Goal: Transaction & Acquisition: Register for event/course

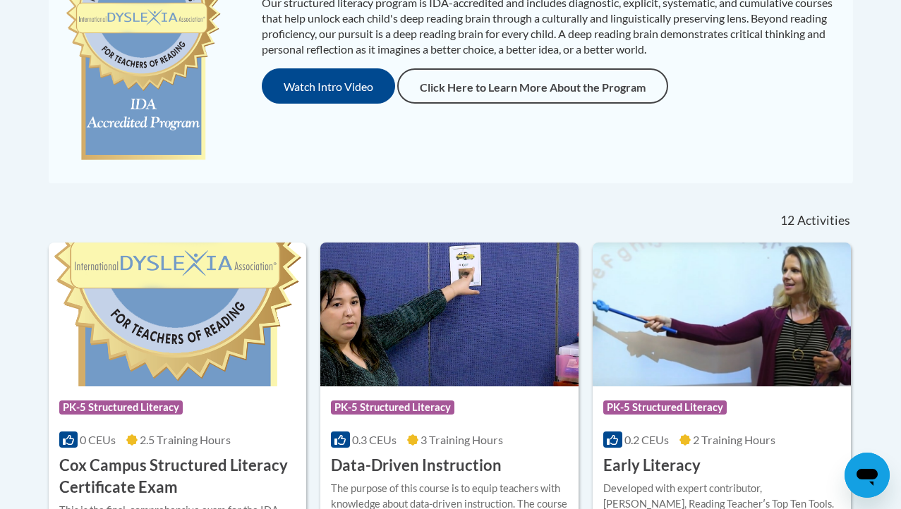
scroll to position [334, 0]
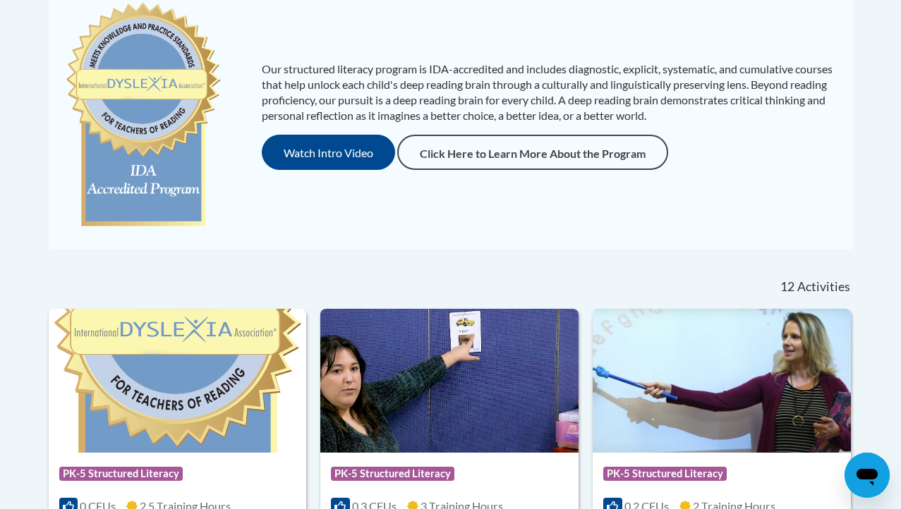
click at [449, 92] on p "Our structured literacy program is IDA-accredited and includes diagnostic, expl…" at bounding box center [550, 92] width 577 height 62
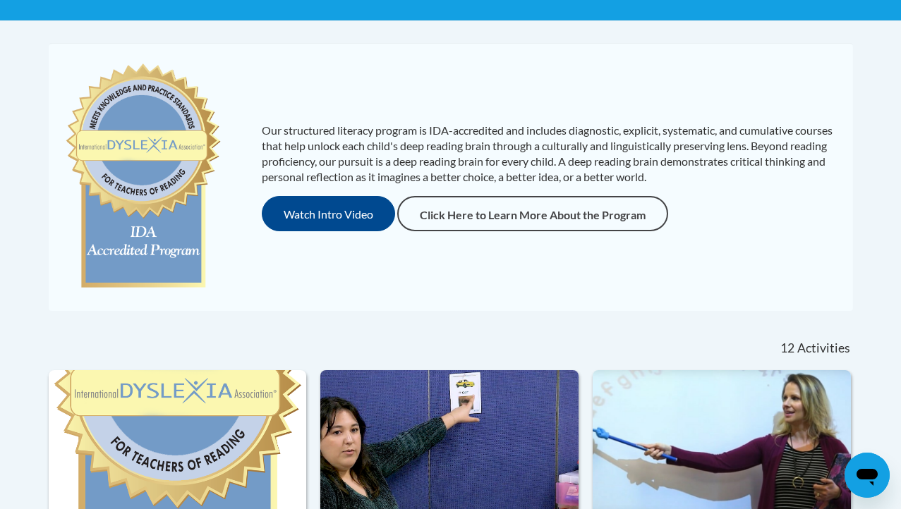
scroll to position [485, 0]
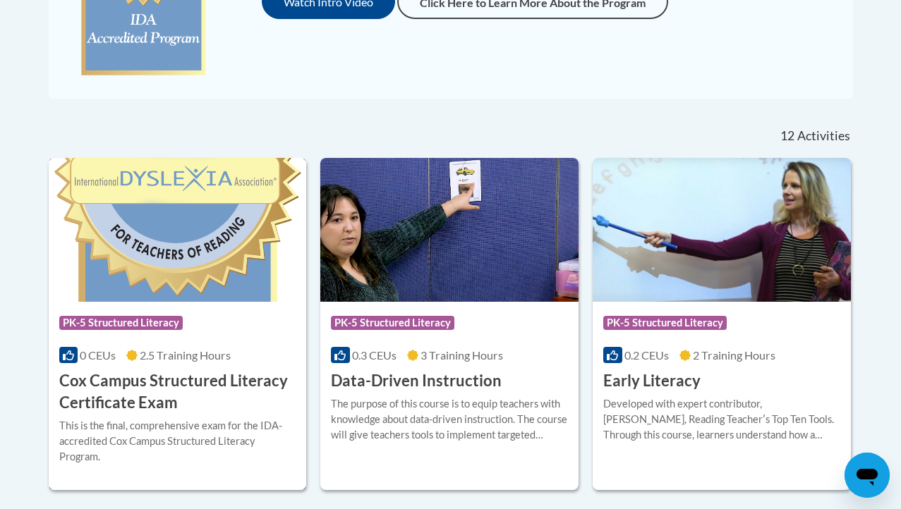
click at [157, 247] on img at bounding box center [178, 230] width 258 height 144
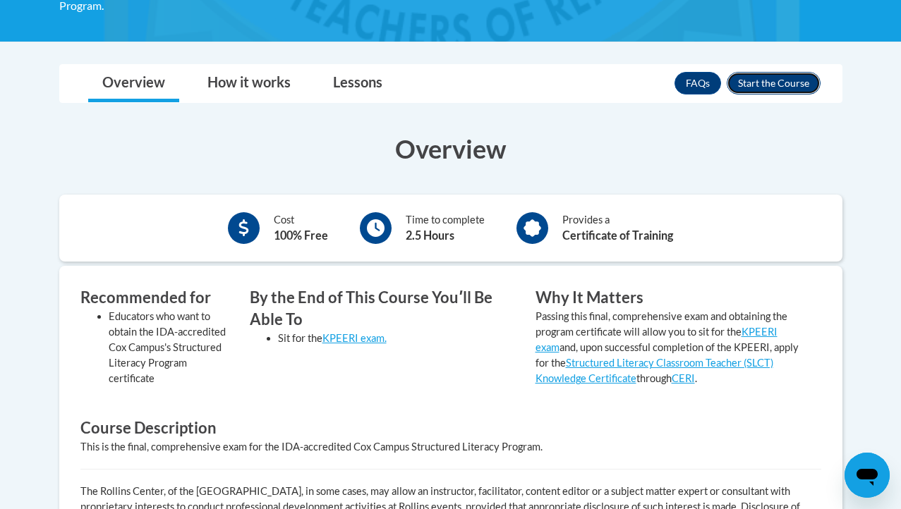
click at [770, 82] on button "Enroll" at bounding box center [774, 83] width 94 height 23
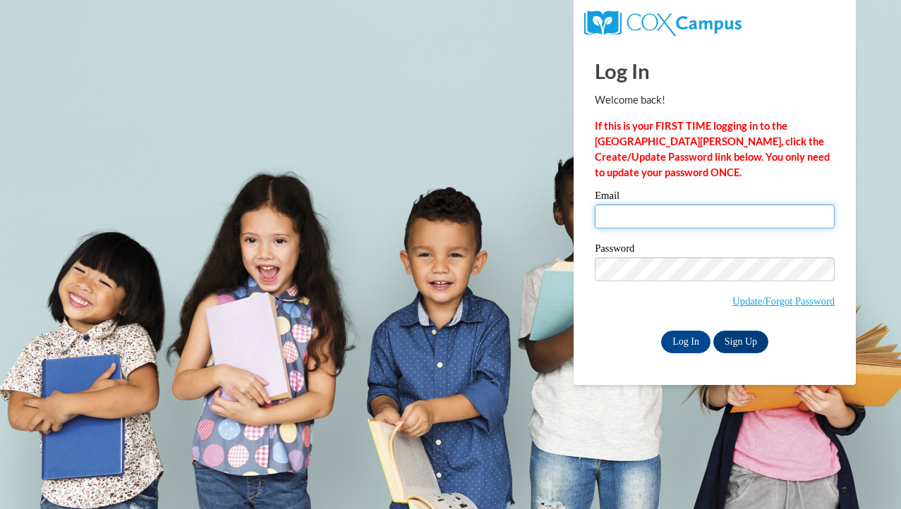
click at [679, 214] on input "Email" at bounding box center [715, 217] width 240 height 24
type input "paige.tallman@aol.com"
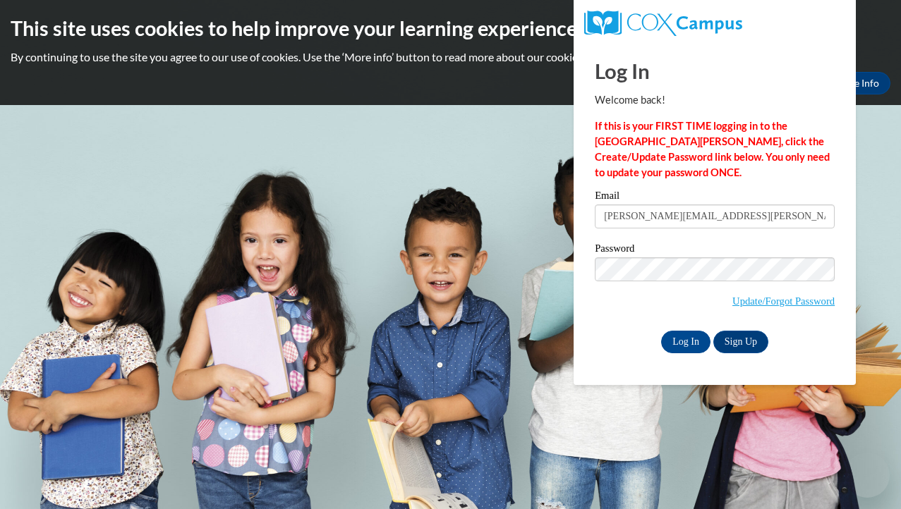
click at [715, 214] on input "paige.tallman@aol.com" at bounding box center [715, 217] width 240 height 24
click at [776, 355] on div "Log In Welcome back! If this is your FIRST TIME logging in to the NEW Cox Campu…" at bounding box center [714, 213] width 303 height 343
click at [691, 348] on input "Log In" at bounding box center [685, 342] width 49 height 23
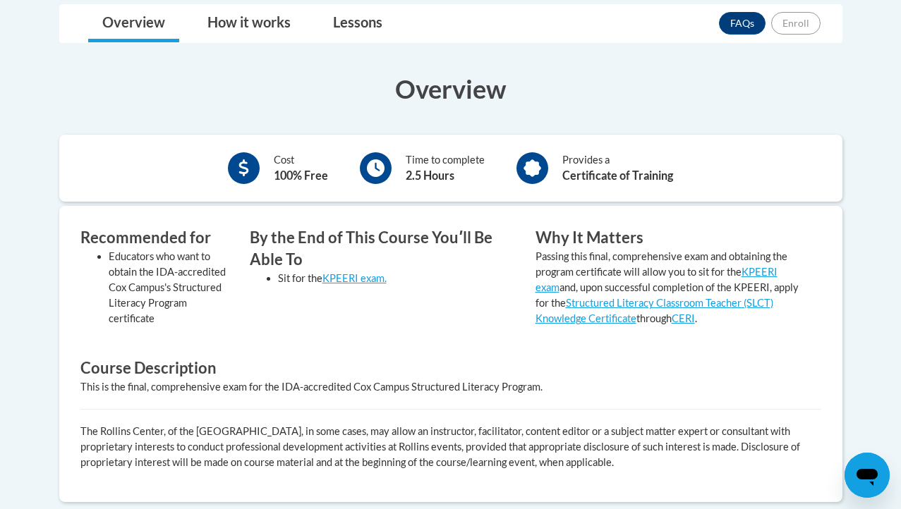
scroll to position [396, 0]
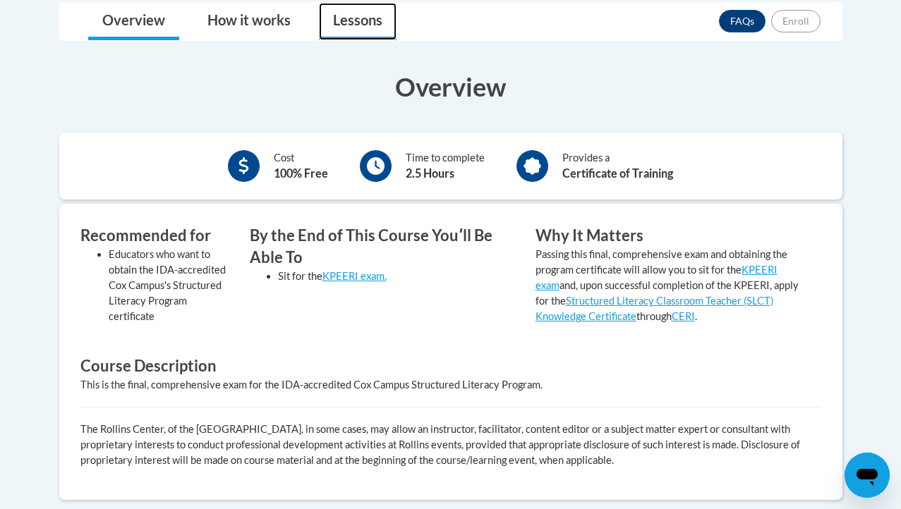
click at [342, 26] on link "Lessons" at bounding box center [358, 21] width 78 height 37
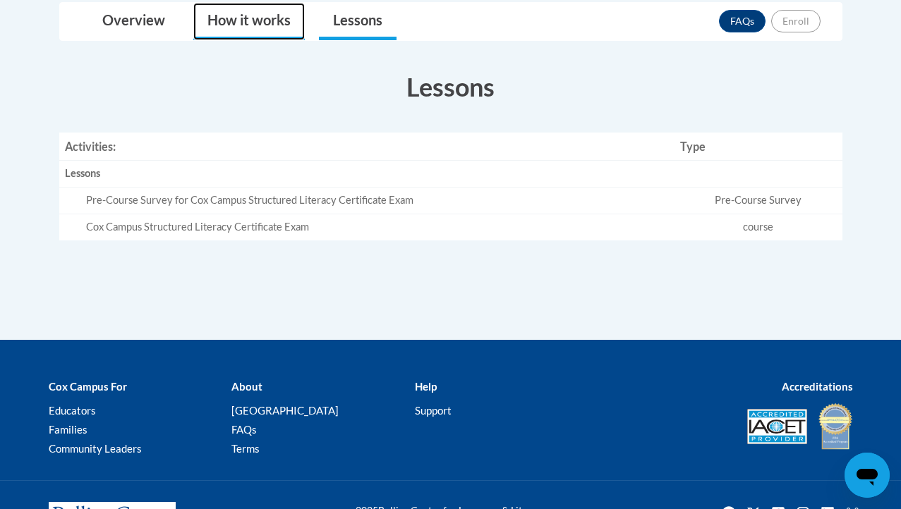
click at [250, 19] on link "How it works" at bounding box center [248, 21] width 111 height 37
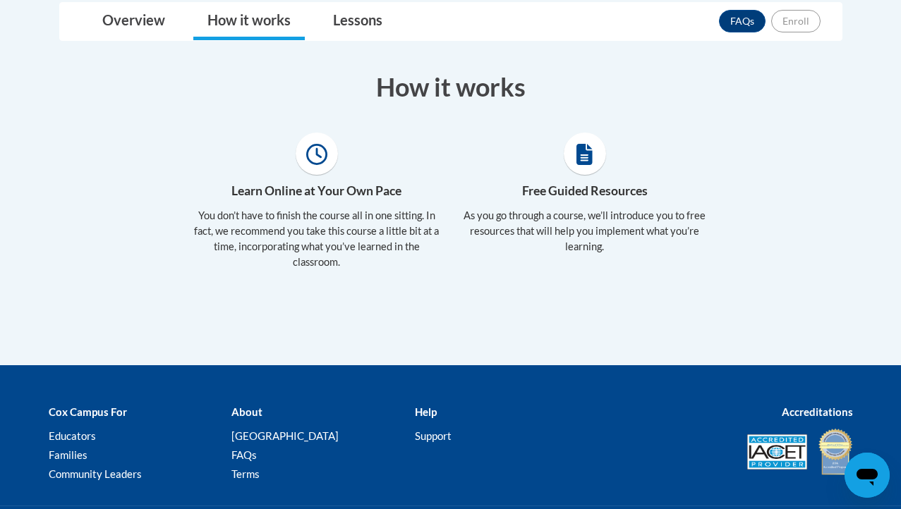
click at [317, 150] on icon at bounding box center [316, 154] width 21 height 21
click at [633, 166] on div at bounding box center [584, 154] width 247 height 42
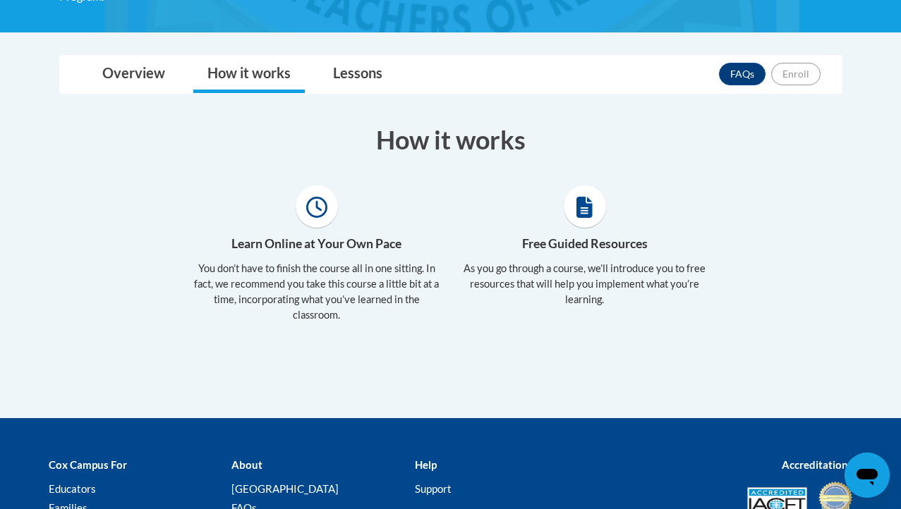
scroll to position [273, 0]
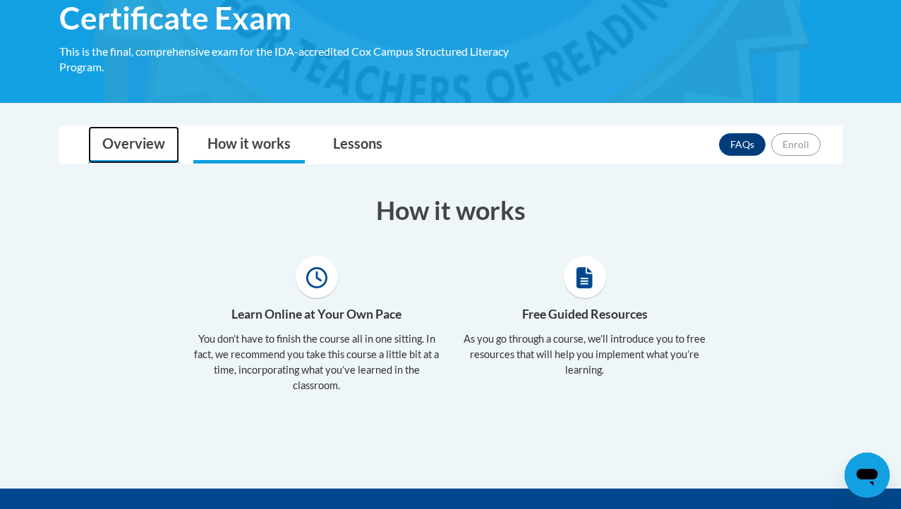
click at [161, 133] on link "Overview" at bounding box center [133, 144] width 91 height 37
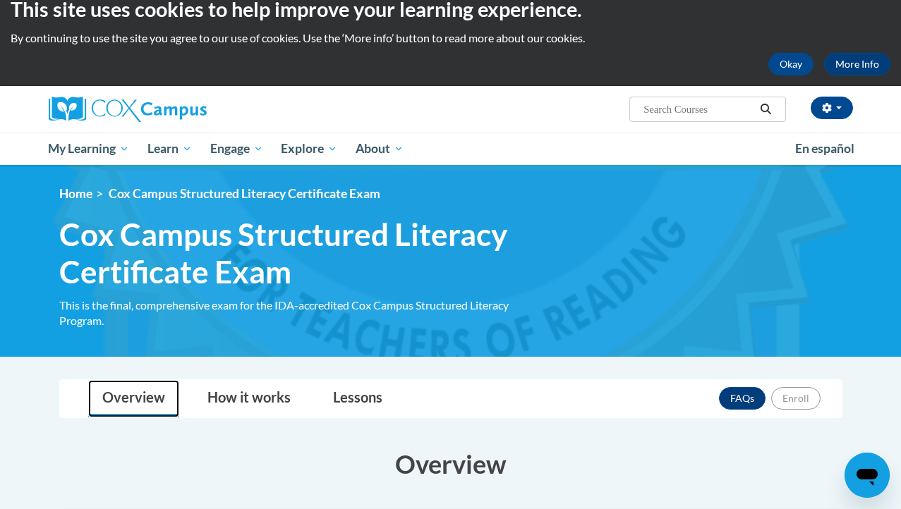
scroll to position [0, 0]
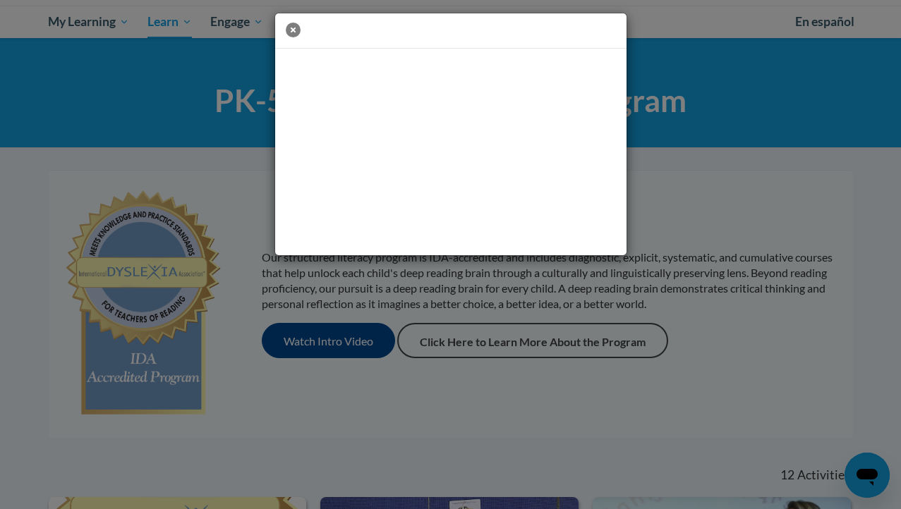
click at [297, 35] on icon "button" at bounding box center [293, 30] width 15 height 15
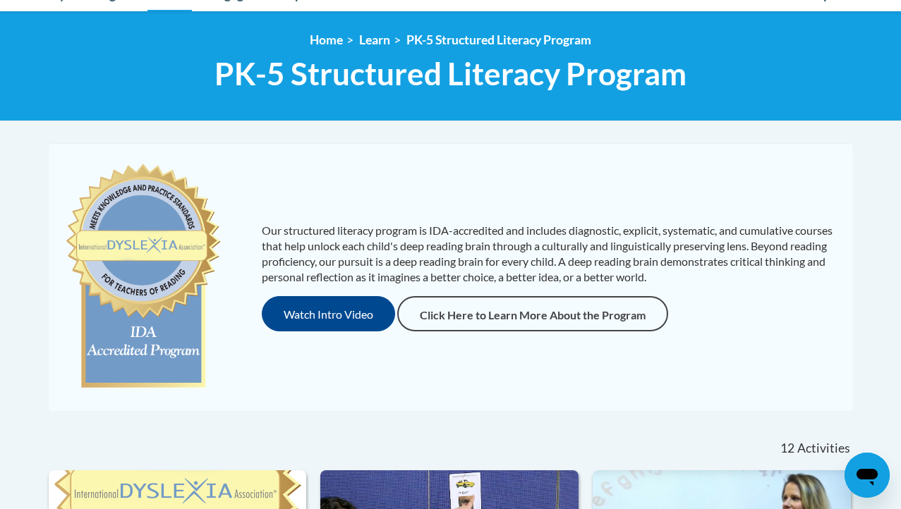
scroll to position [183, 0]
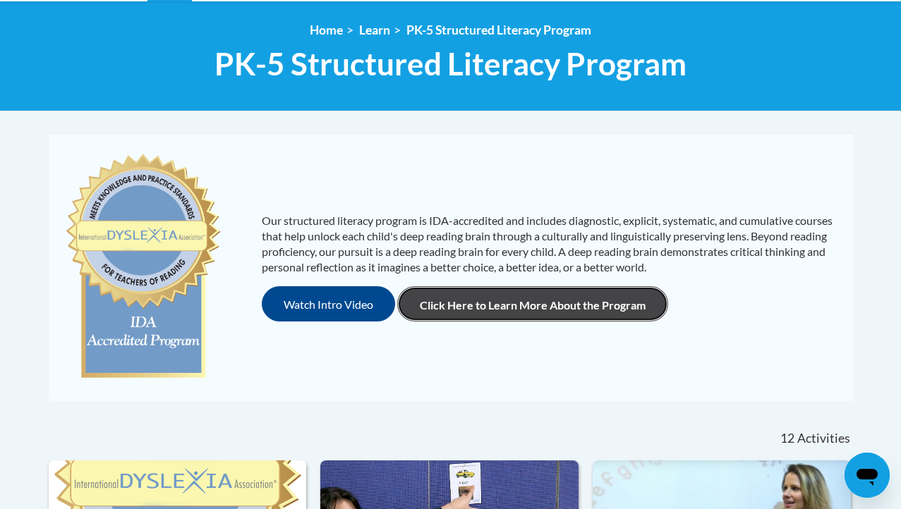
click at [535, 306] on link "Click Here to Learn More About the Program" at bounding box center [532, 303] width 271 height 35
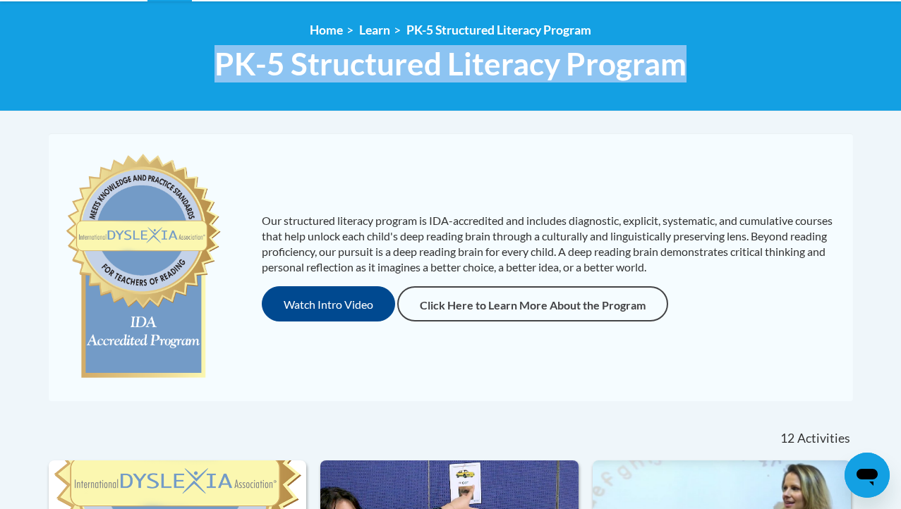
drag, startPoint x: 707, startPoint y: 56, endPoint x: 188, endPoint y: 49, distance: 518.6
click at [188, 49] on h1 "PK-5 Structured Literacy Program PK-5 Structured Literacy Program" at bounding box center [451, 63] width 804 height 37
copy span "PK-5 Structured Literacy Program"
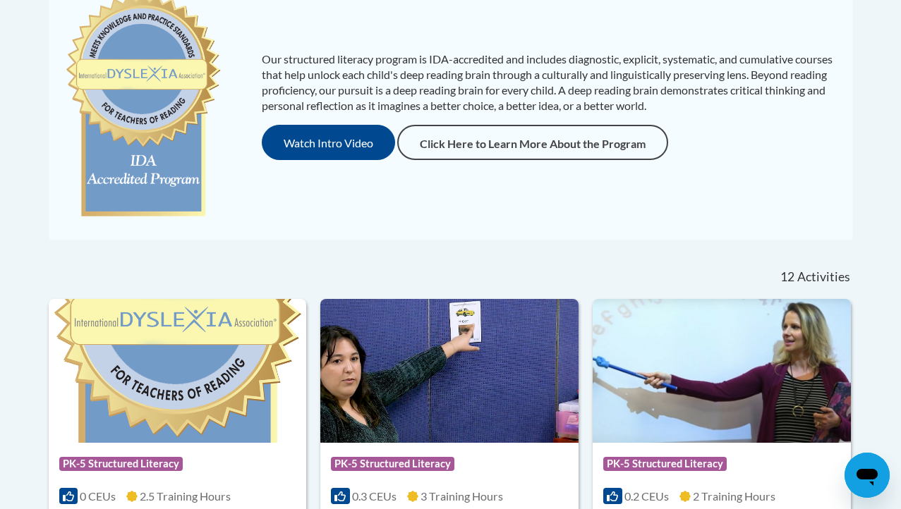
scroll to position [353, 0]
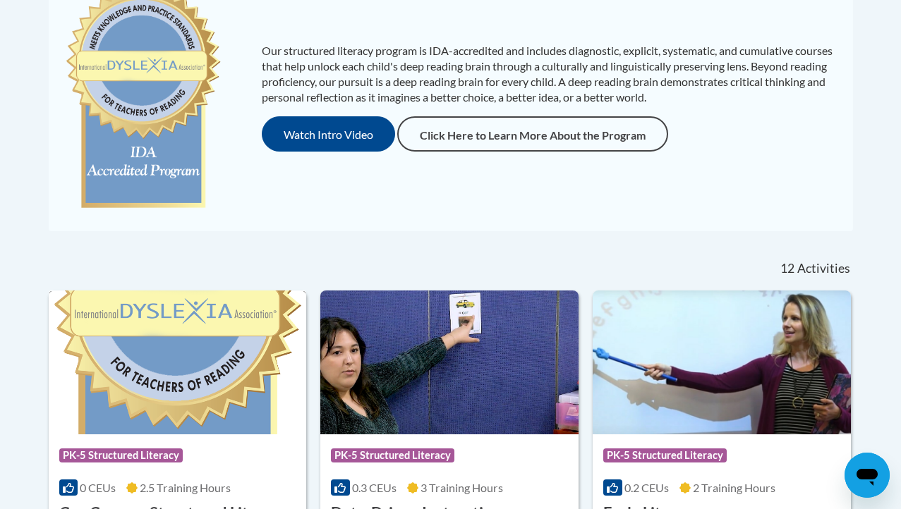
click at [214, 382] on img at bounding box center [178, 363] width 258 height 144
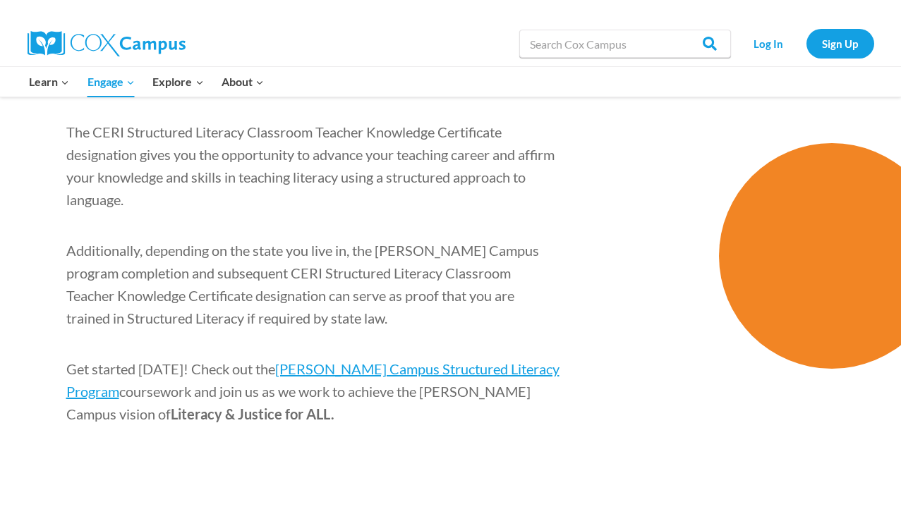
scroll to position [2141, 0]
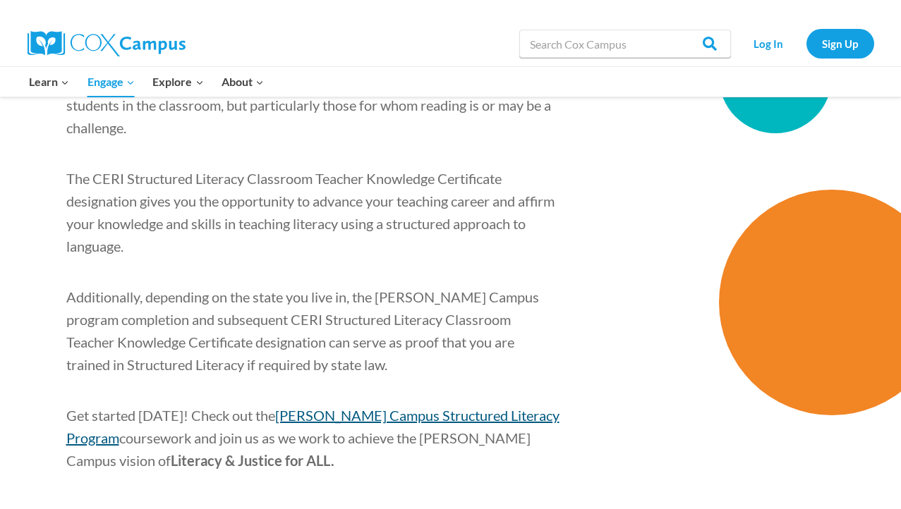
click at [499, 407] on span "Cox Campus Structured Literacy Program" at bounding box center [312, 427] width 493 height 40
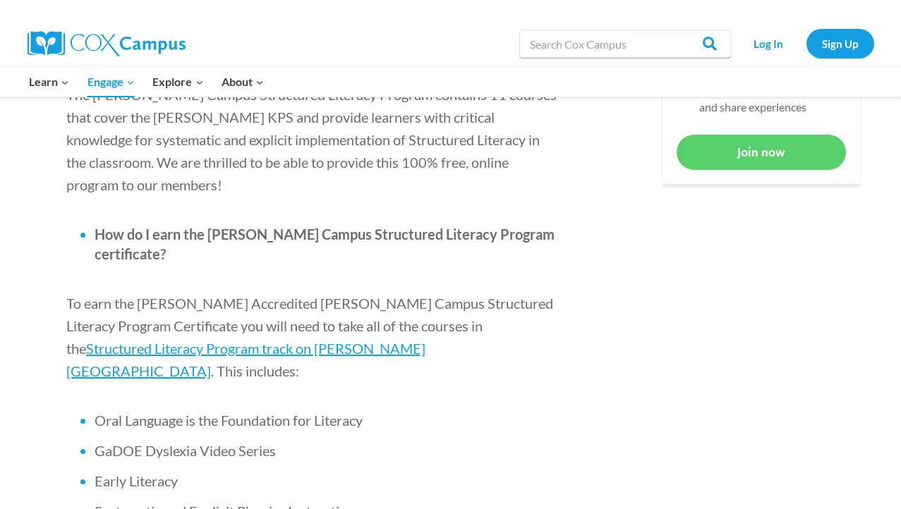
scroll to position [784, 0]
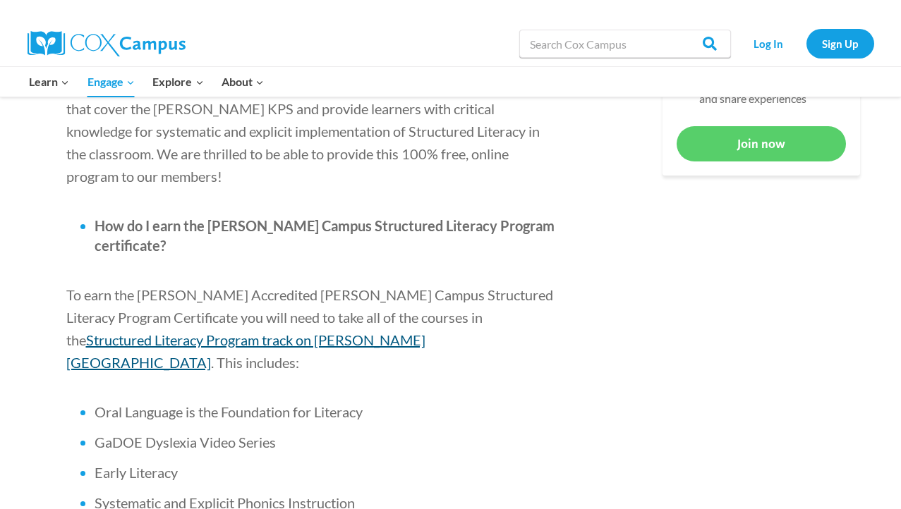
click at [425, 332] on span "Structured Literacy Program track on Cox Campus" at bounding box center [245, 352] width 359 height 40
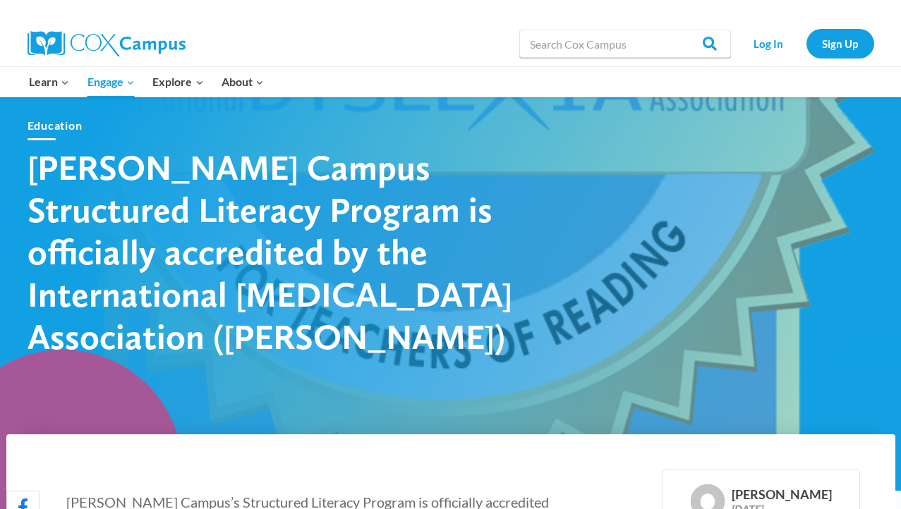
scroll to position [0, 0]
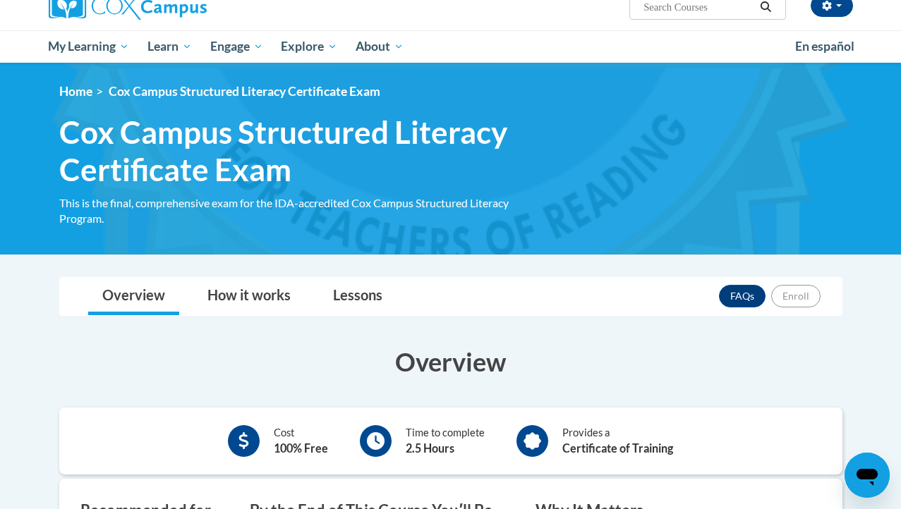
scroll to position [90, 0]
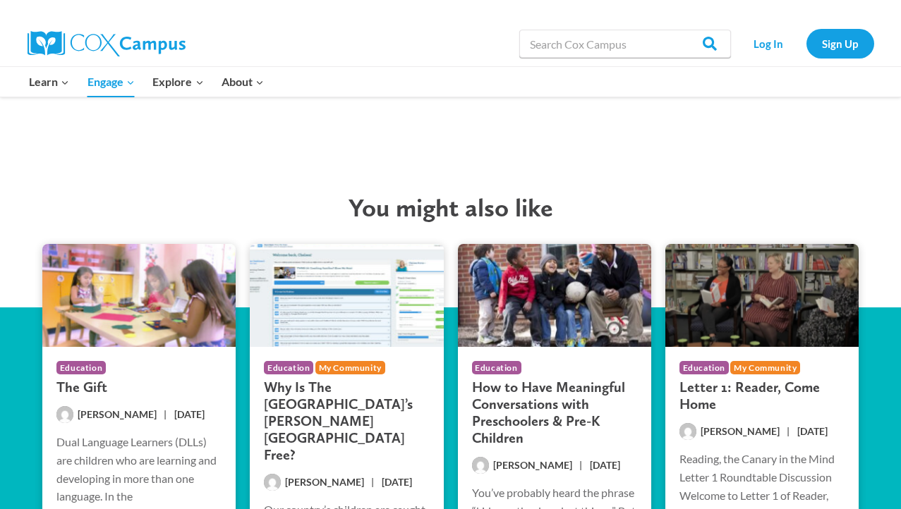
scroll to position [2664, 0]
